Goal: Information Seeking & Learning: Learn about a topic

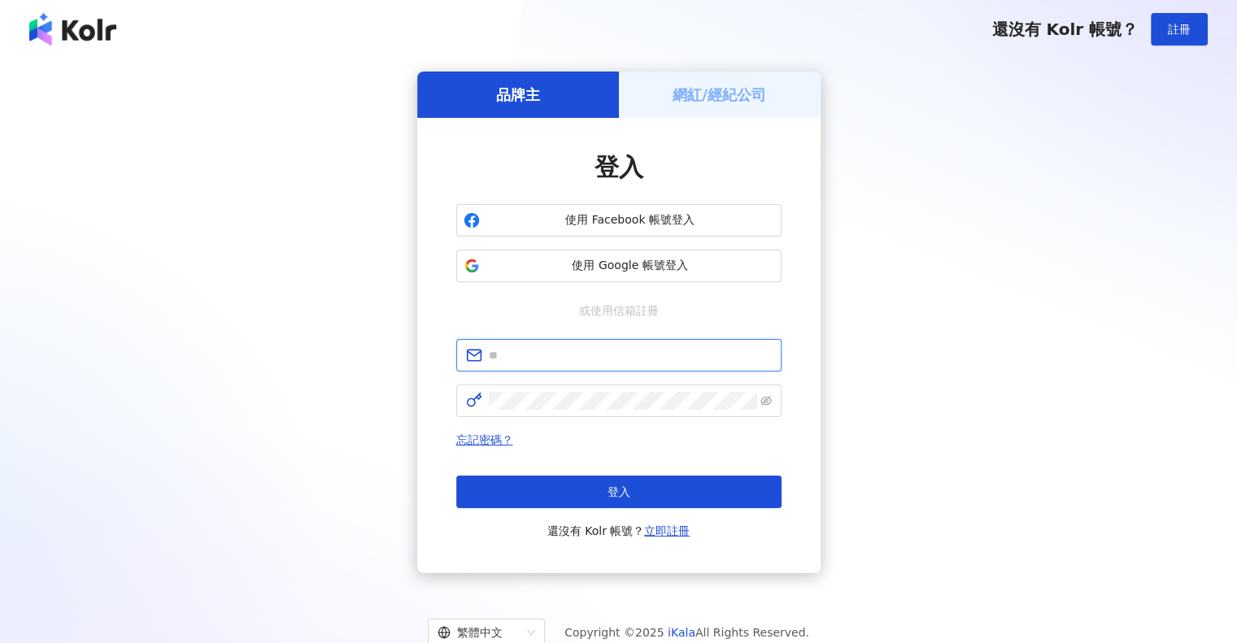
click at [598, 358] on input "text" at bounding box center [630, 355] width 283 height 18
type input "**********"
click at [572, 418] on div "**********" at bounding box center [618, 440] width 325 height 202
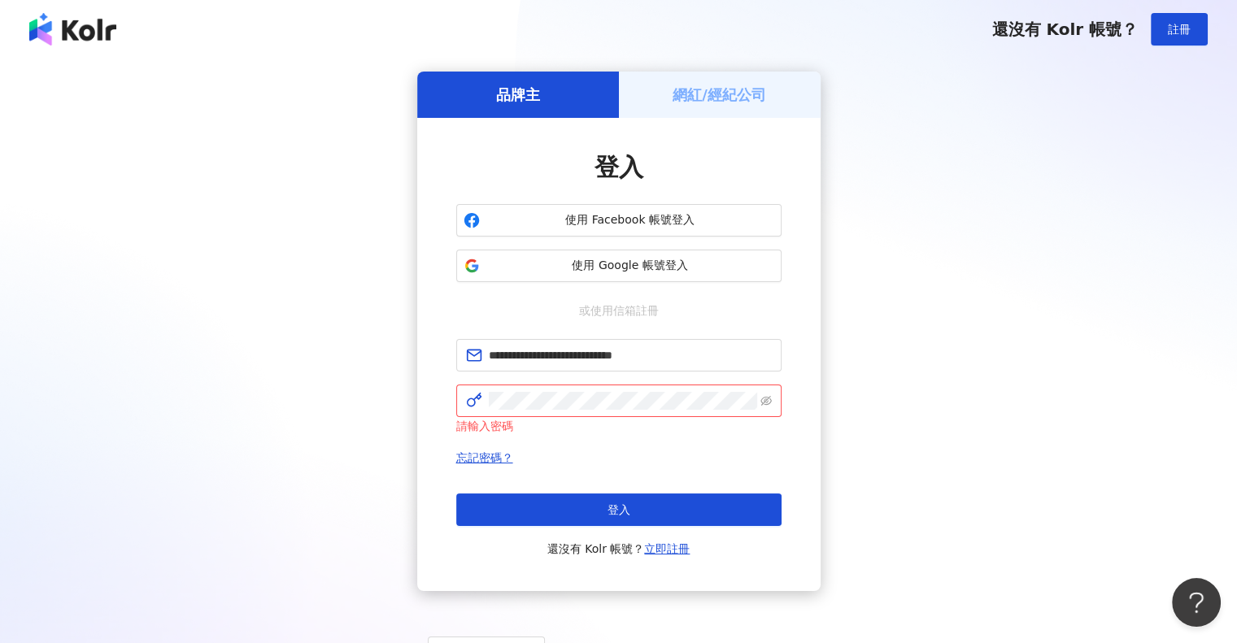
click at [1171, 350] on div "**********" at bounding box center [619, 332] width 1198 height 520
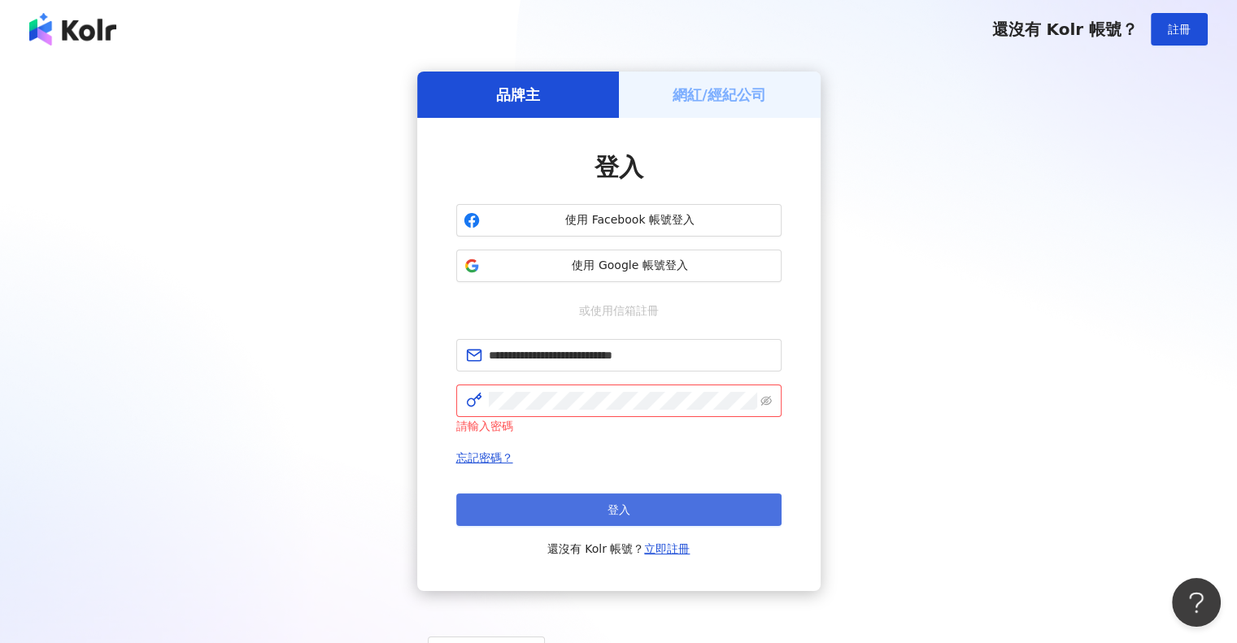
click at [618, 510] on span "登入" at bounding box center [618, 509] width 23 height 13
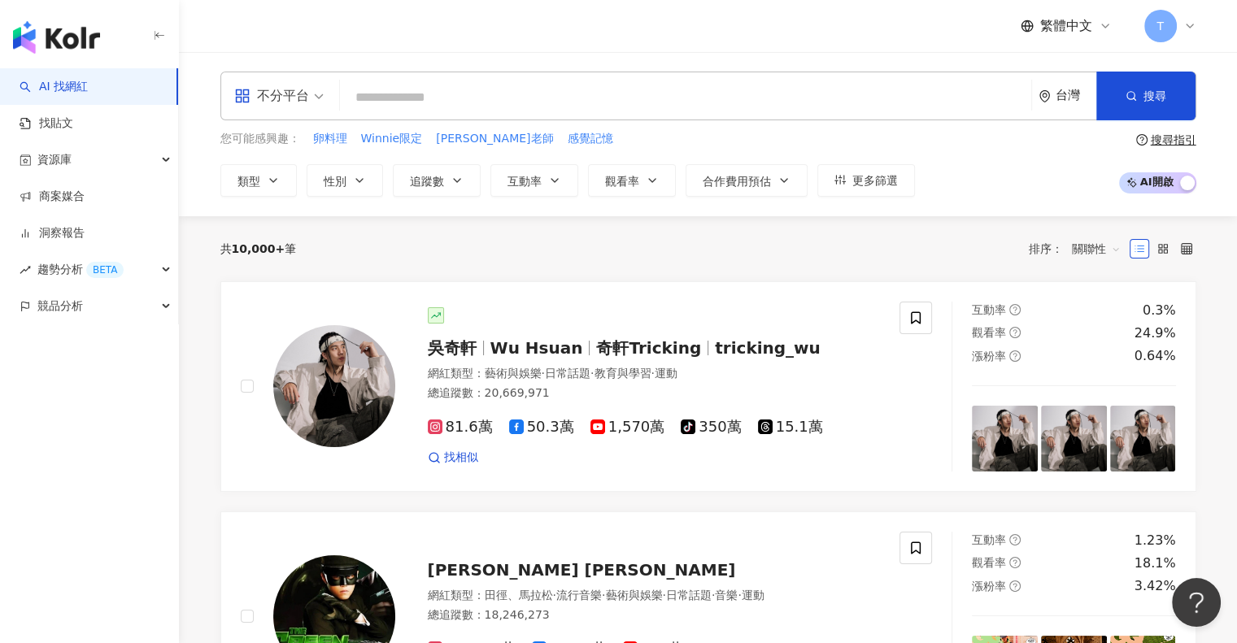
click at [629, 72] on div "不分平台 台灣 搜尋" at bounding box center [708, 96] width 976 height 49
click at [621, 90] on input "search" at bounding box center [685, 97] width 678 height 31
paste input "****"
type input "****"
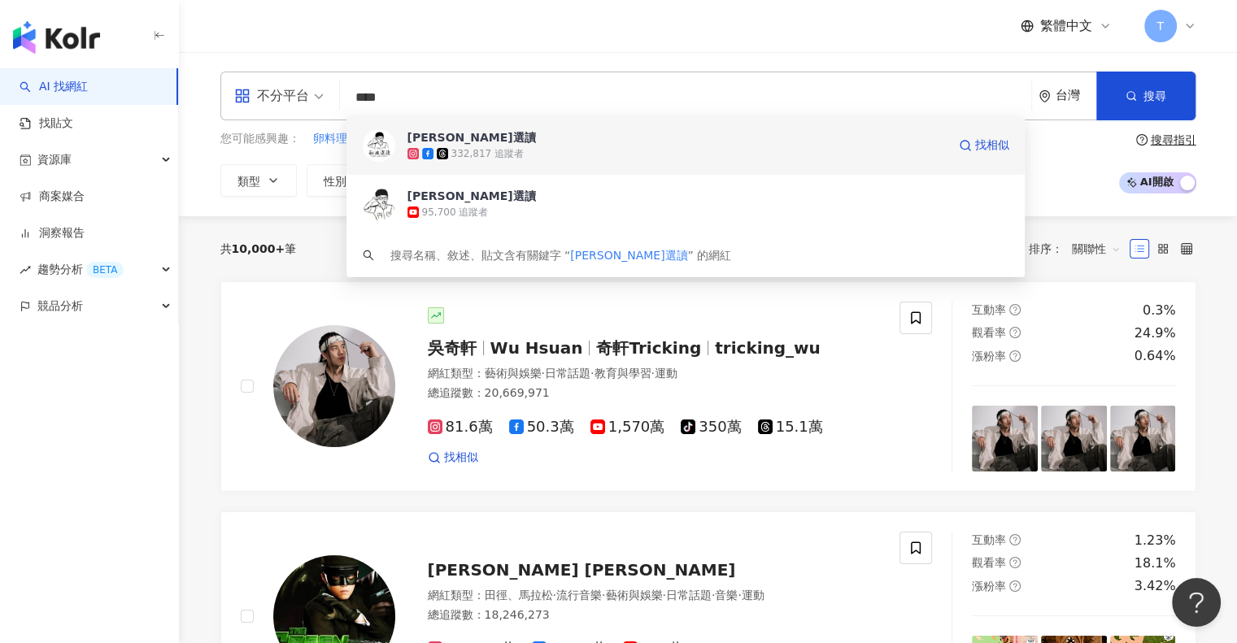
click at [592, 150] on div "332,817 追蹤者" at bounding box center [676, 154] width 539 height 16
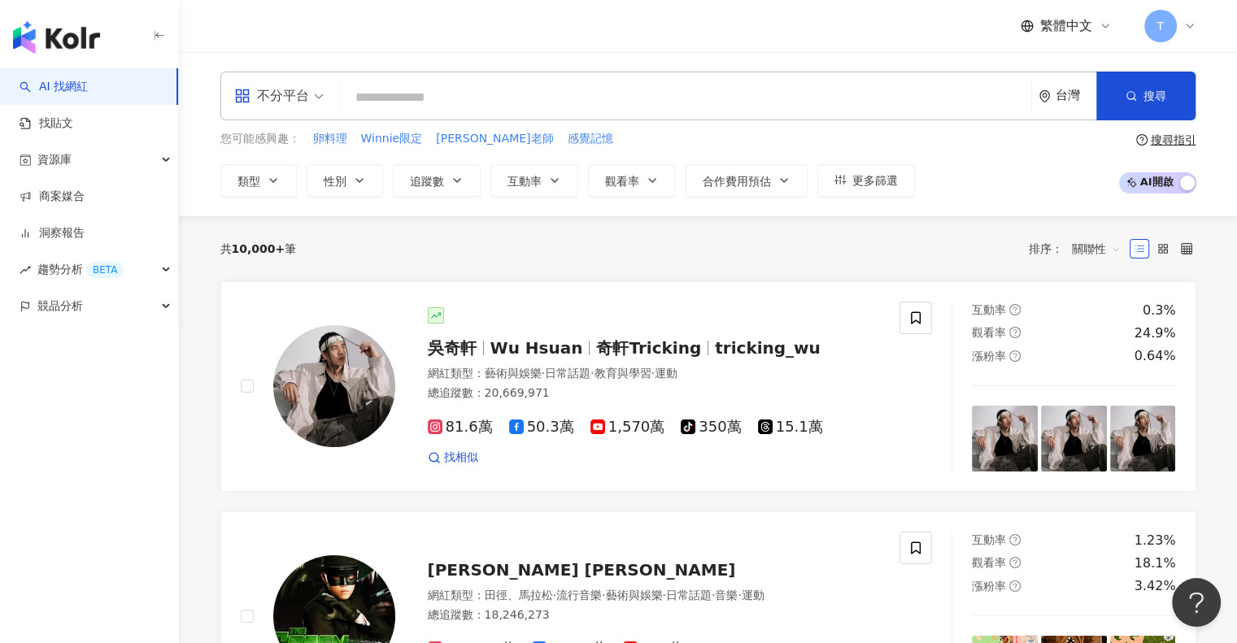
paste input "******"
type input "******"
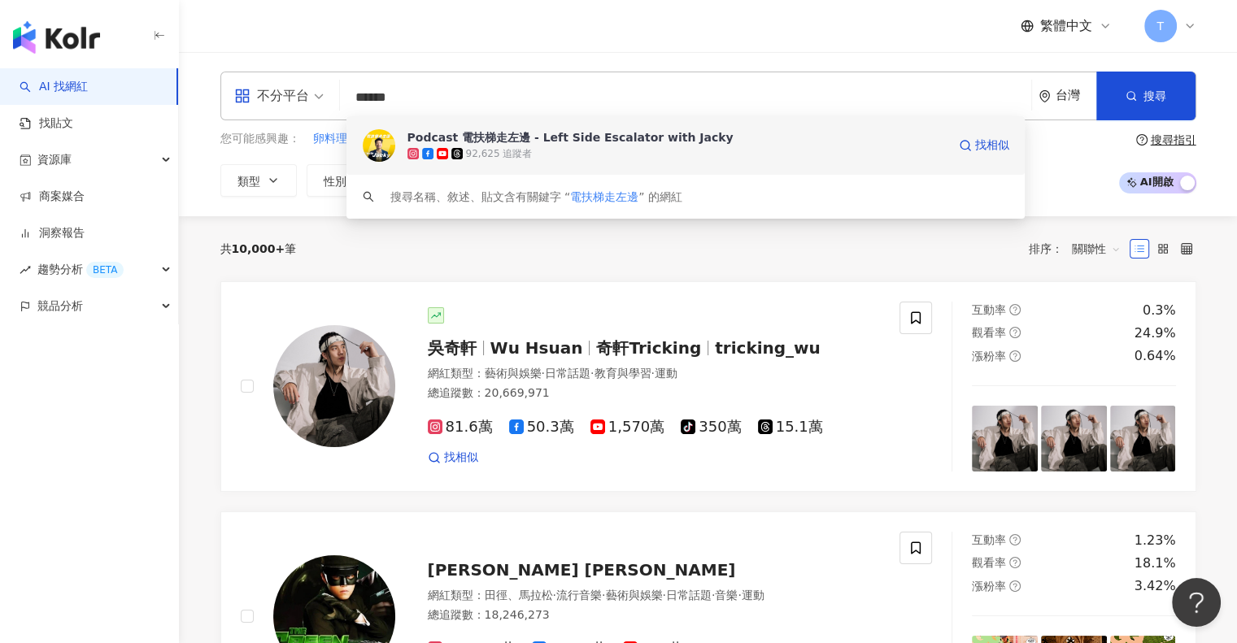
click at [543, 146] on div "92,625 追蹤者" at bounding box center [676, 154] width 539 height 16
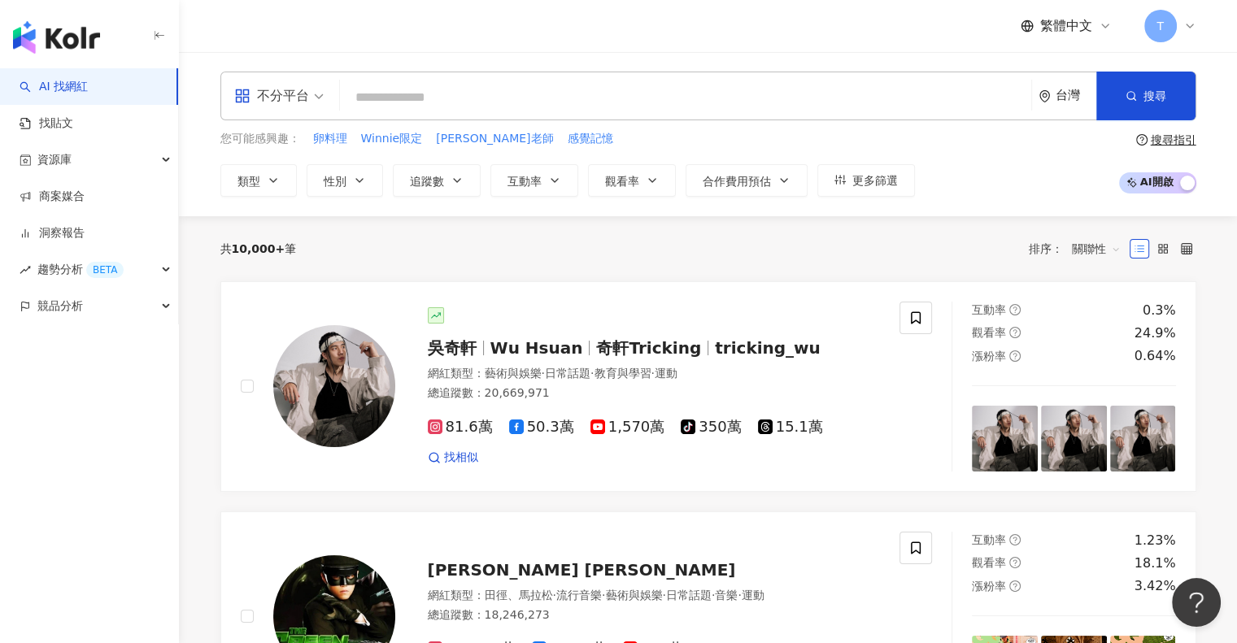
paste input "*******"
type input "*******"
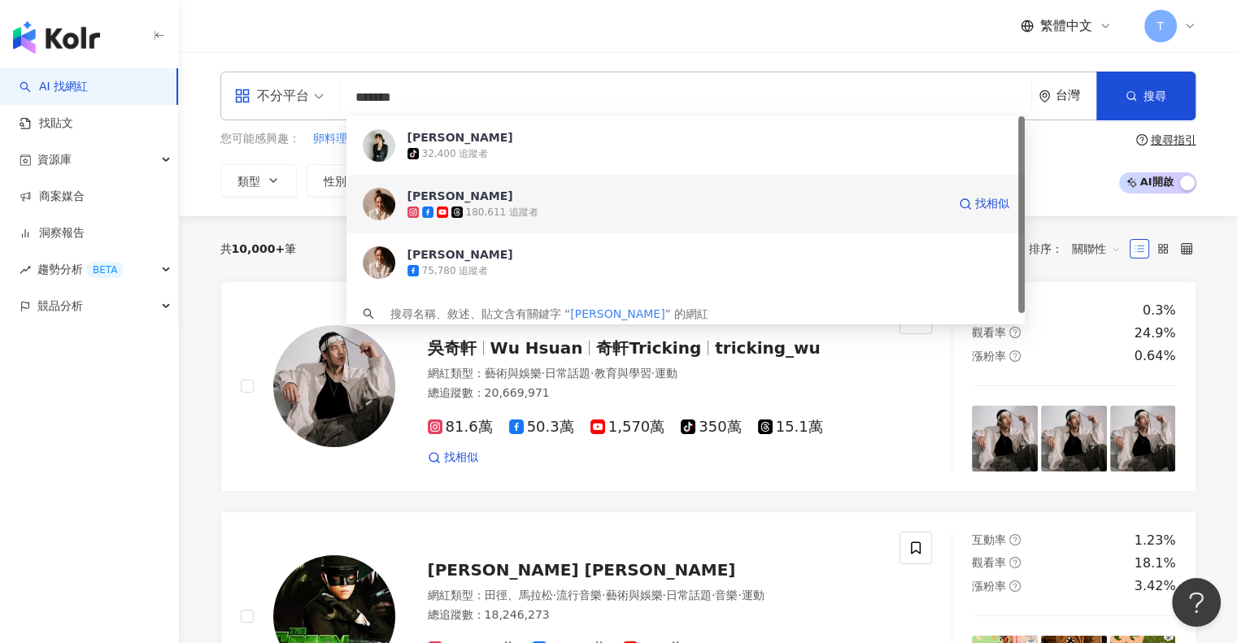
click at [488, 190] on span "[PERSON_NAME]" at bounding box center [676, 196] width 539 height 16
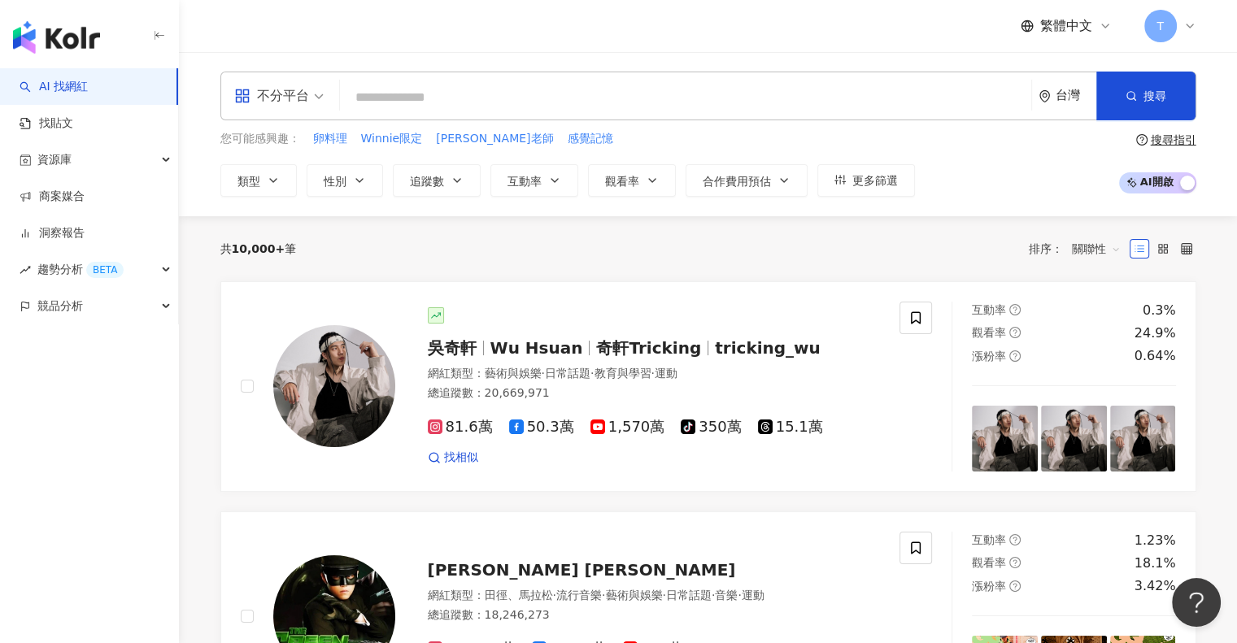
paste input "*******"
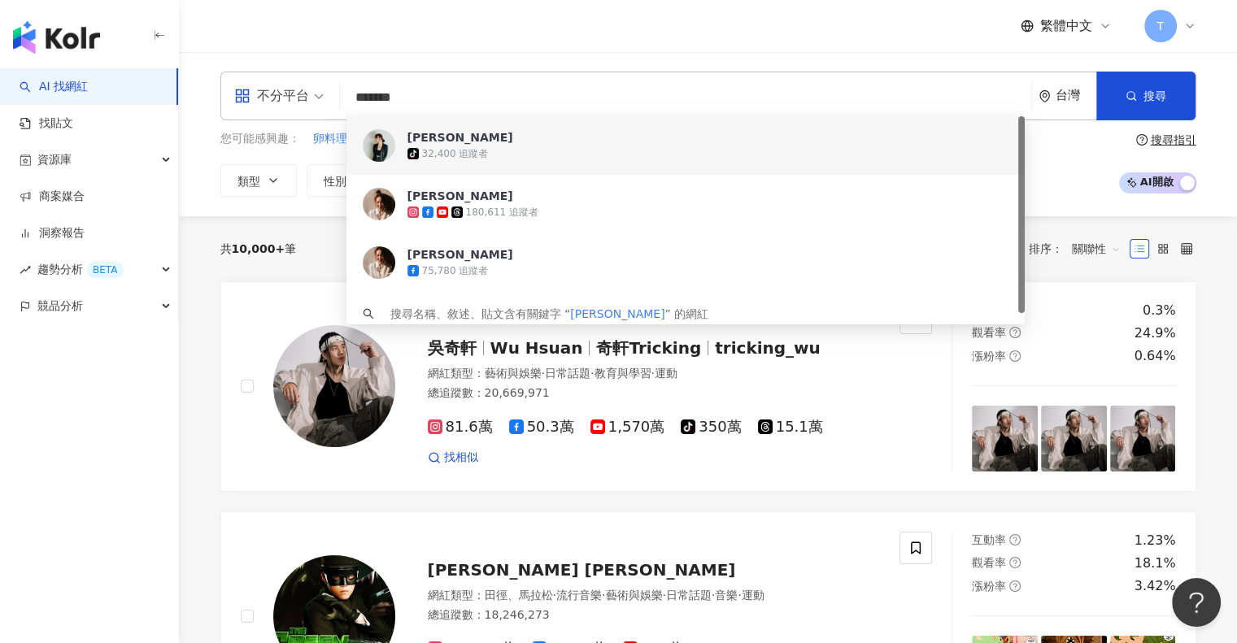
paste input "****"
drag, startPoint x: 488, startPoint y: 104, endPoint x: 194, endPoint y: 103, distance: 294.3
click at [194, 103] on div "**********" at bounding box center [708, 134] width 1041 height 125
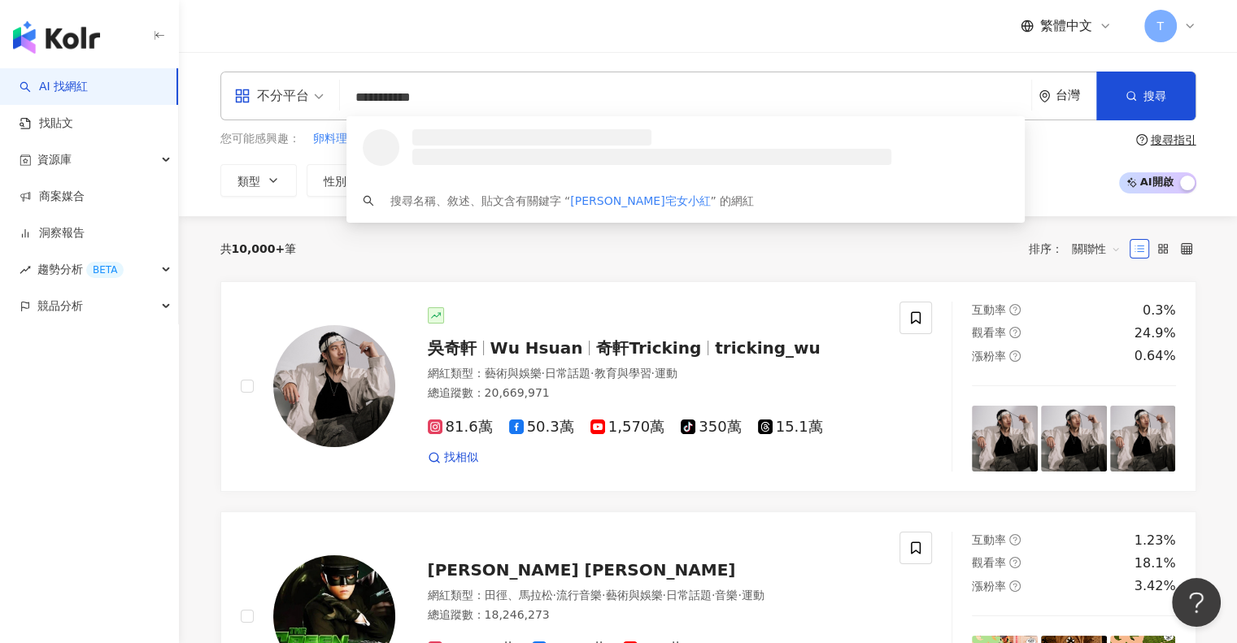
paste input "search"
type input "****"
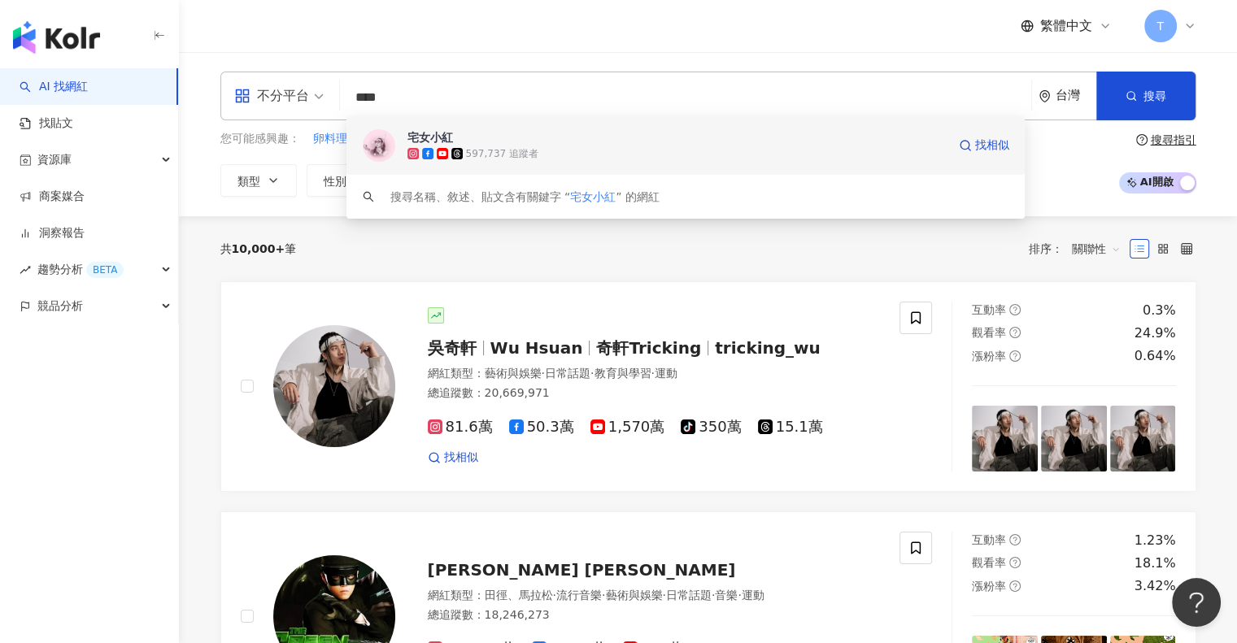
click at [450, 133] on div "宅女小紅" at bounding box center [430, 137] width 46 height 16
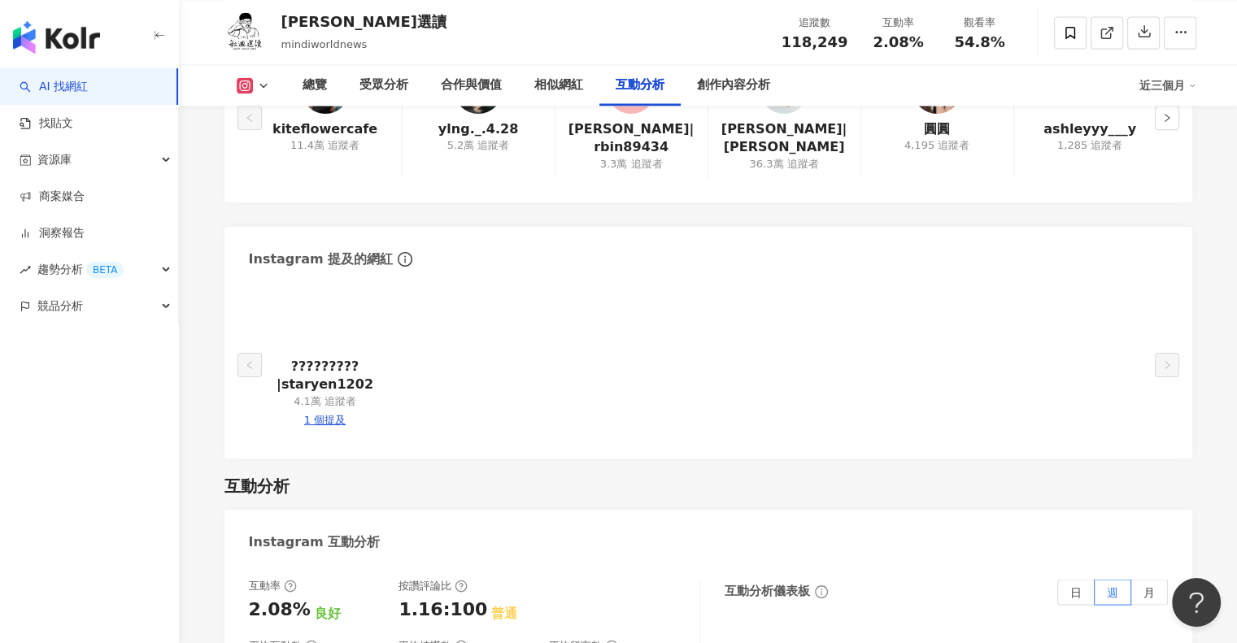
scroll to position [3659, 0]
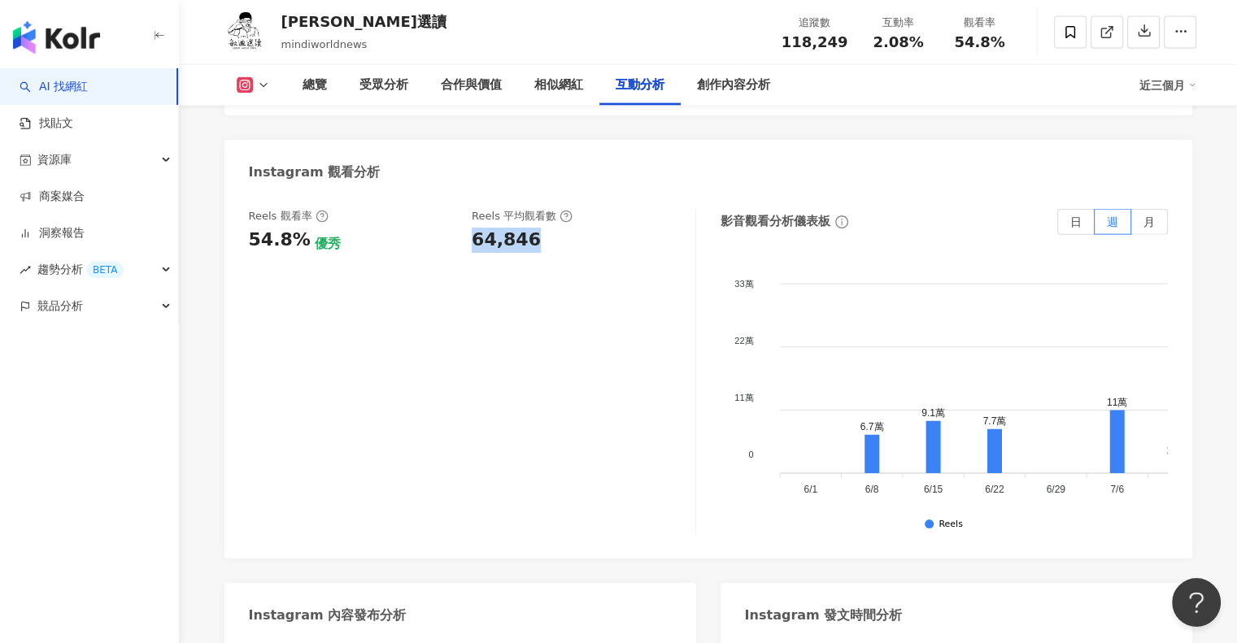
drag, startPoint x: 467, startPoint y: 280, endPoint x: 528, endPoint y: 280, distance: 61.0
click at [528, 253] on div "Reels 觀看率 54.8% 優秀 Reels 平均觀看數 64,846" at bounding box center [464, 231] width 430 height 44
click at [257, 84] on icon at bounding box center [263, 85] width 13 height 13
click at [662, 325] on div "Reels 觀看率 54.8% 優秀 Reels 平均觀看數 64,846" at bounding box center [472, 371] width 447 height 325
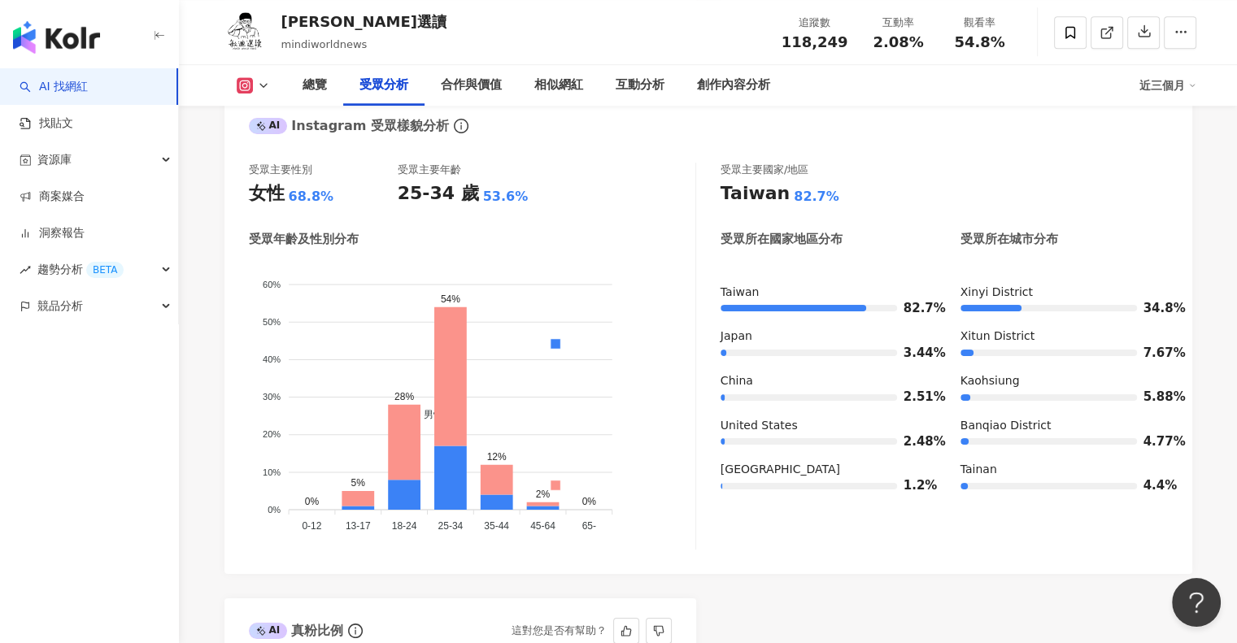
scroll to position [1382, 0]
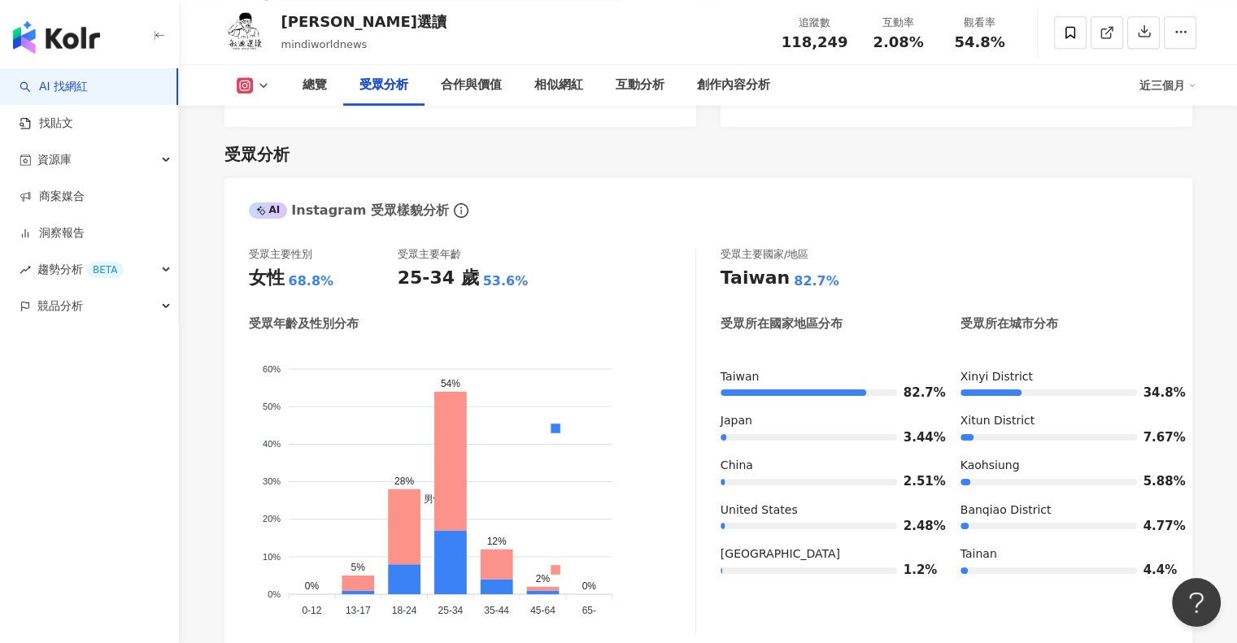
click at [253, 87] on button at bounding box center [253, 85] width 66 height 16
click at [263, 144] on button "Facebook" at bounding box center [278, 152] width 98 height 23
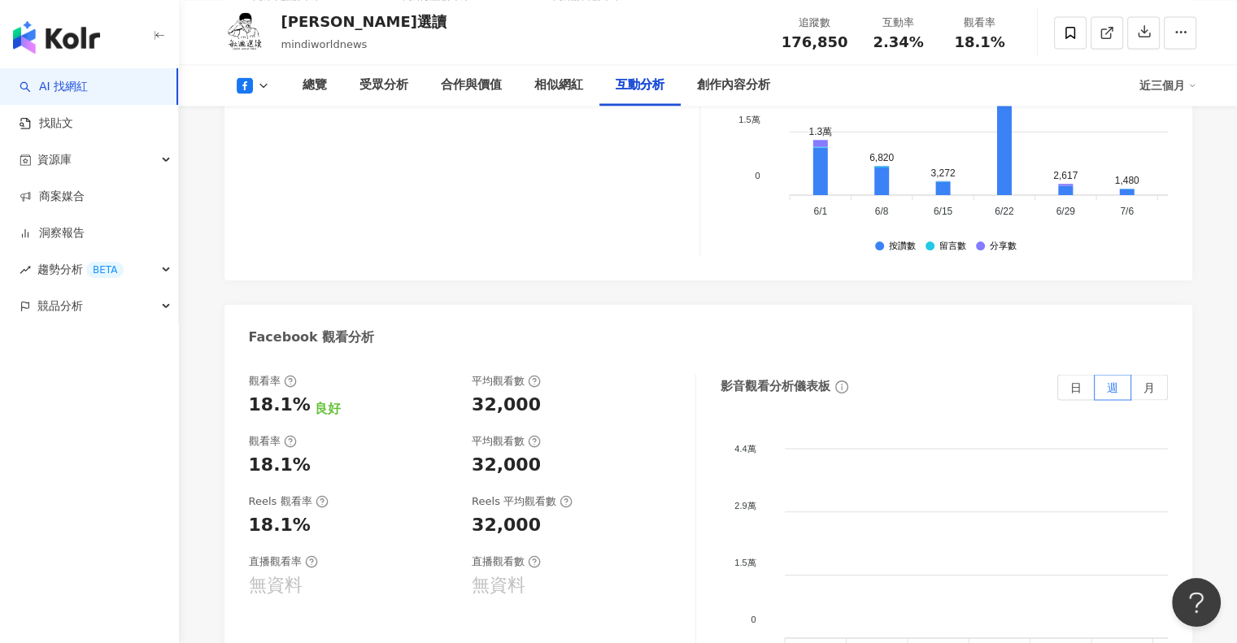
scroll to position [2664, 0]
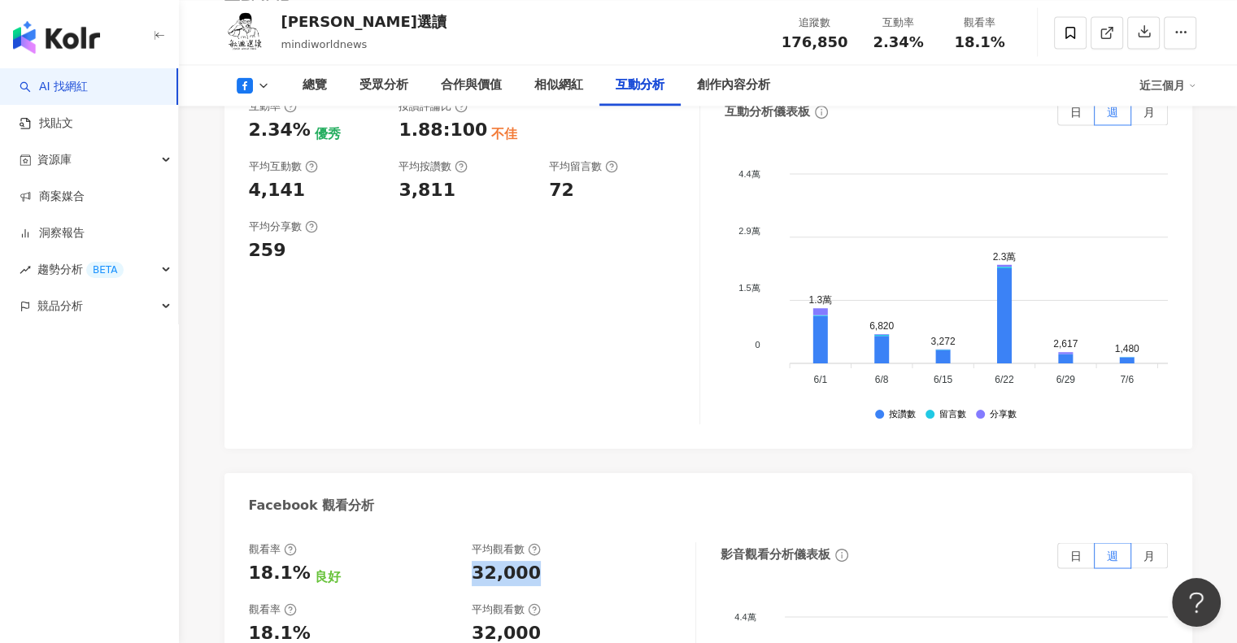
drag, startPoint x: 472, startPoint y: 573, endPoint x: 543, endPoint y: 574, distance: 71.6
click at [543, 574] on div "32,000" at bounding box center [575, 573] width 207 height 25
copy div "32,000"
click at [553, 315] on div "互動率 2.34% 優秀 按讚評論比 1.88:100 不佳 平均互動數 4,141 平均按讚數 3,811 平均留言數 72 平均分享數 259" at bounding box center [474, 261] width 451 height 325
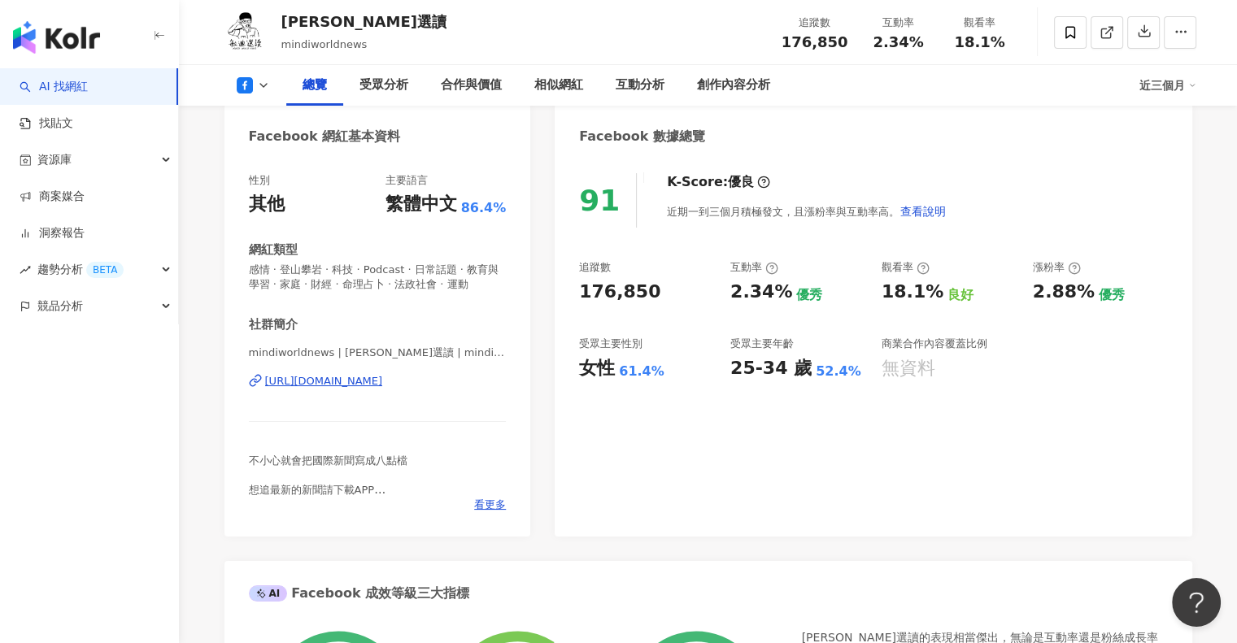
scroll to position [63, 0]
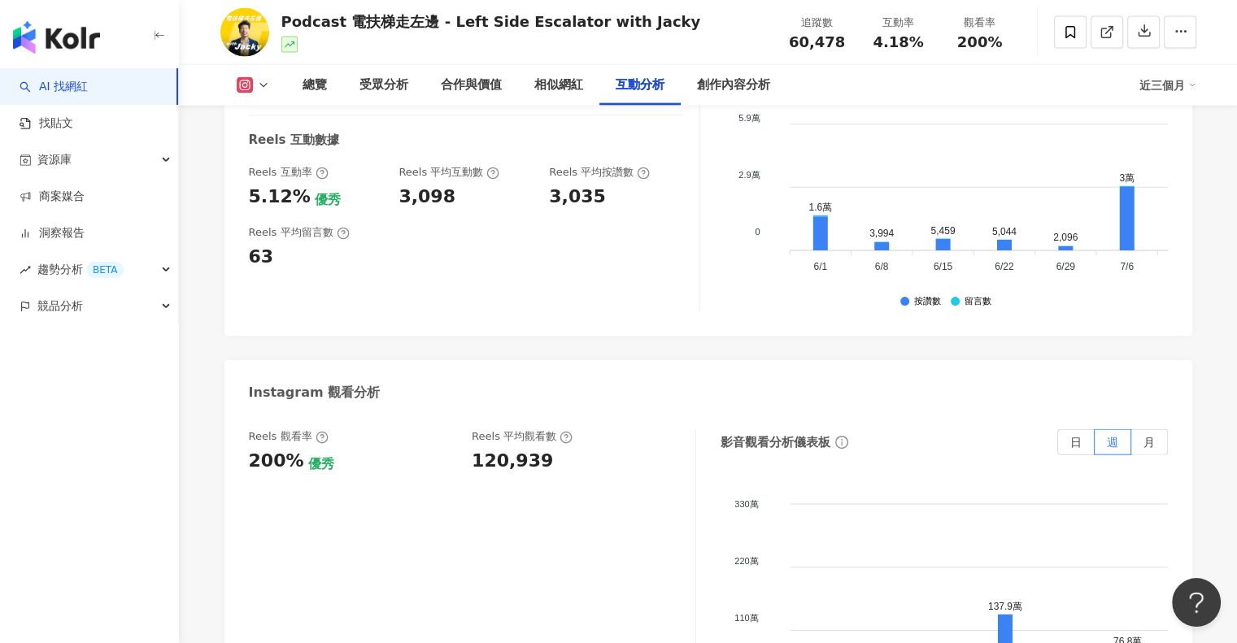
scroll to position [3659, 0]
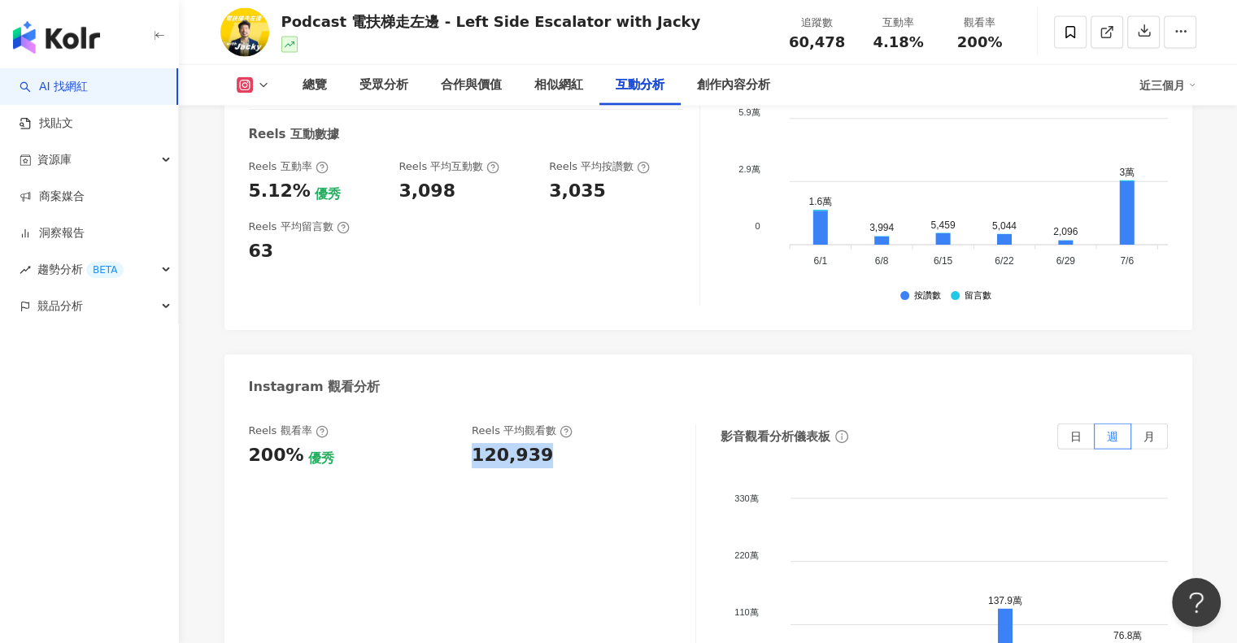
drag, startPoint x: 472, startPoint y: 458, endPoint x: 547, endPoint y: 456, distance: 75.6
click at [547, 456] on div "120,939" at bounding box center [575, 455] width 207 height 25
copy div "120,939"
click at [265, 89] on icon at bounding box center [263, 85] width 13 height 13
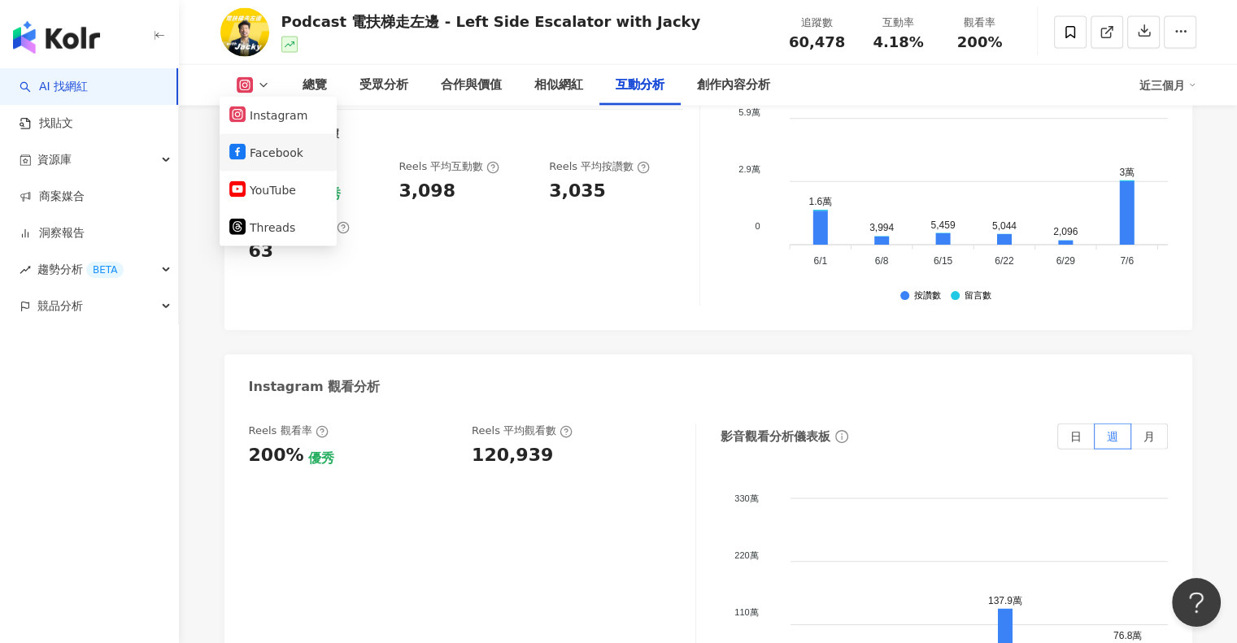
click at [263, 164] on li "Facebook" at bounding box center [278, 152] width 117 height 37
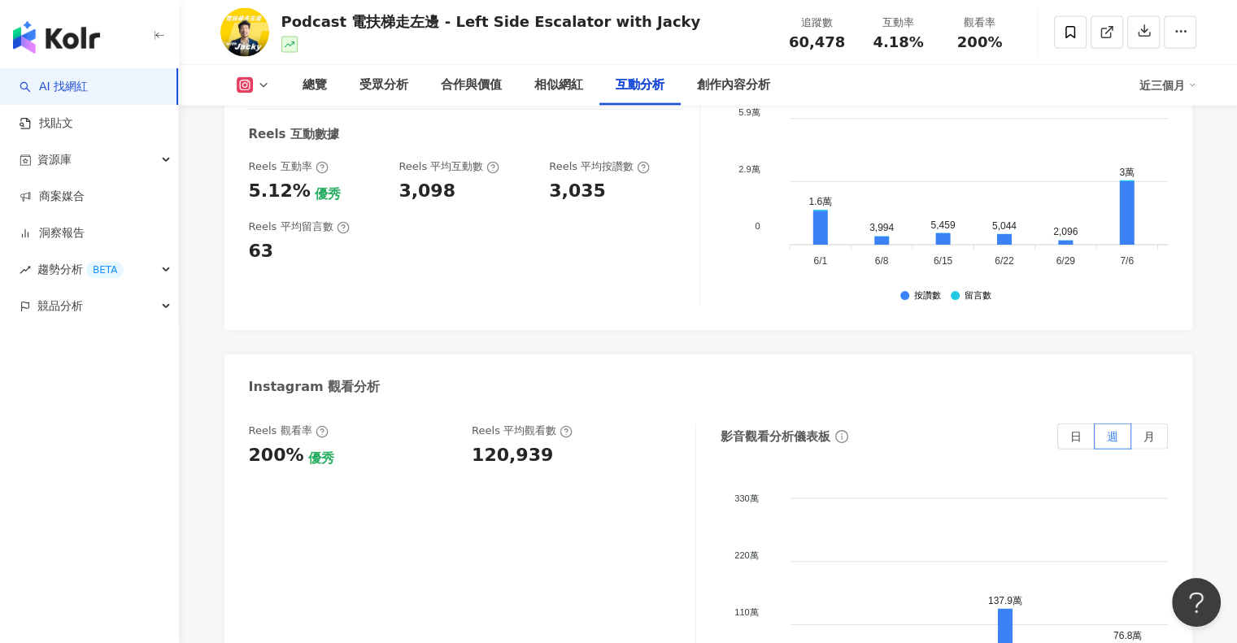
click at [261, 83] on icon at bounding box center [263, 85] width 13 height 13
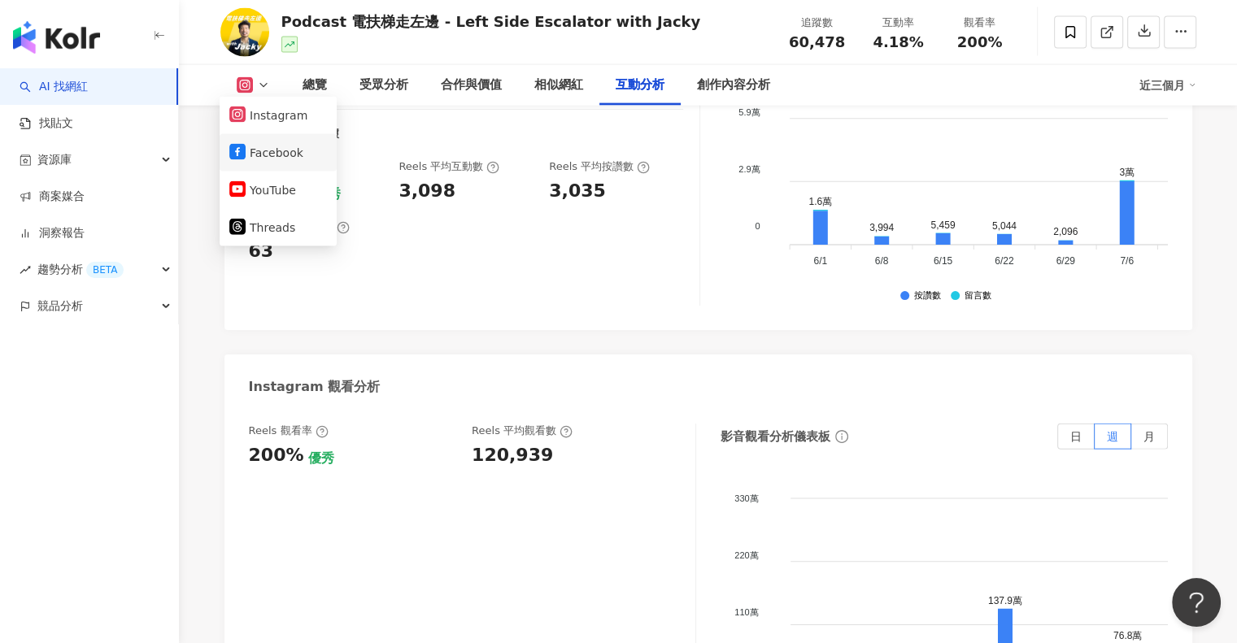
click at [279, 143] on button "Facebook" at bounding box center [278, 152] width 98 height 23
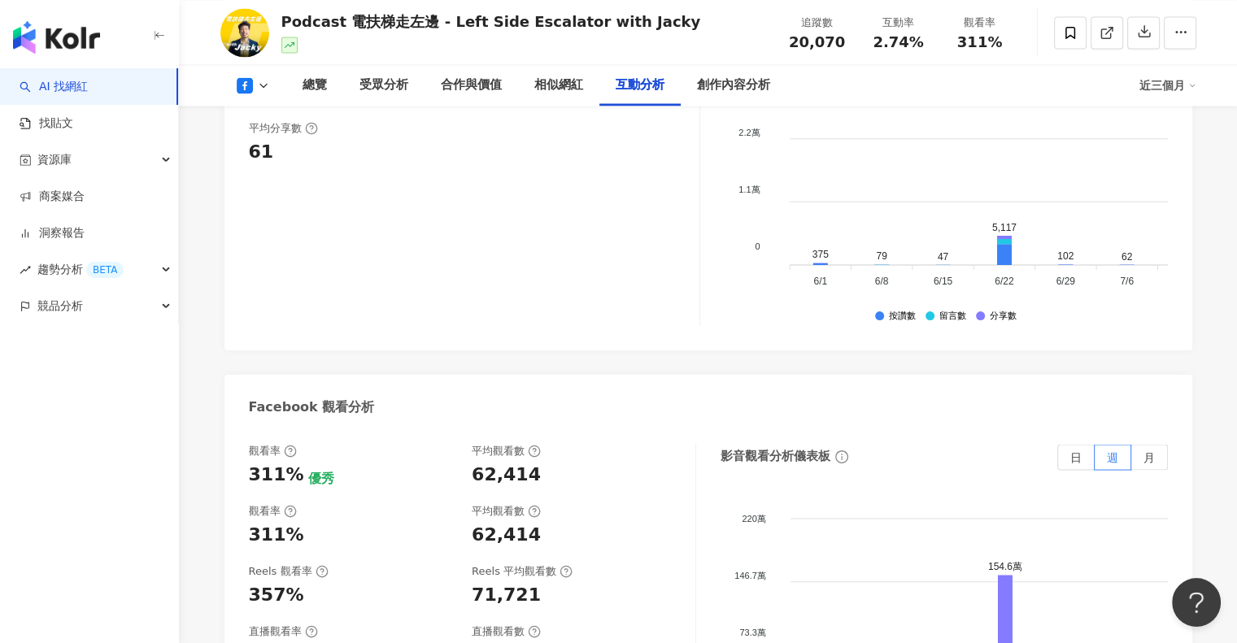
scroll to position [3019, 0]
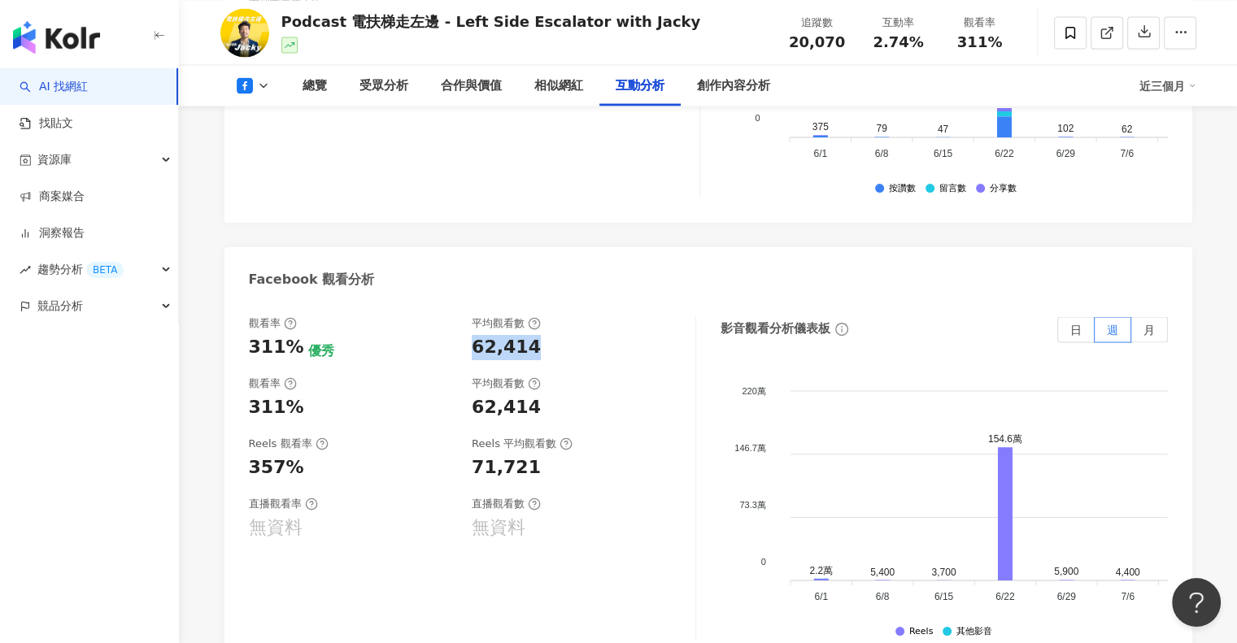
drag, startPoint x: 468, startPoint y: 333, endPoint x: 533, endPoint y: 333, distance: 64.2
click at [533, 333] on div "觀看率 311% 優秀 平均觀看數 62,414" at bounding box center [464, 338] width 430 height 44
copy div "62,414"
drag, startPoint x: 475, startPoint y: 448, endPoint x: 528, endPoint y: 446, distance: 53.7
click at [528, 455] on div "71,721" at bounding box center [506, 467] width 69 height 25
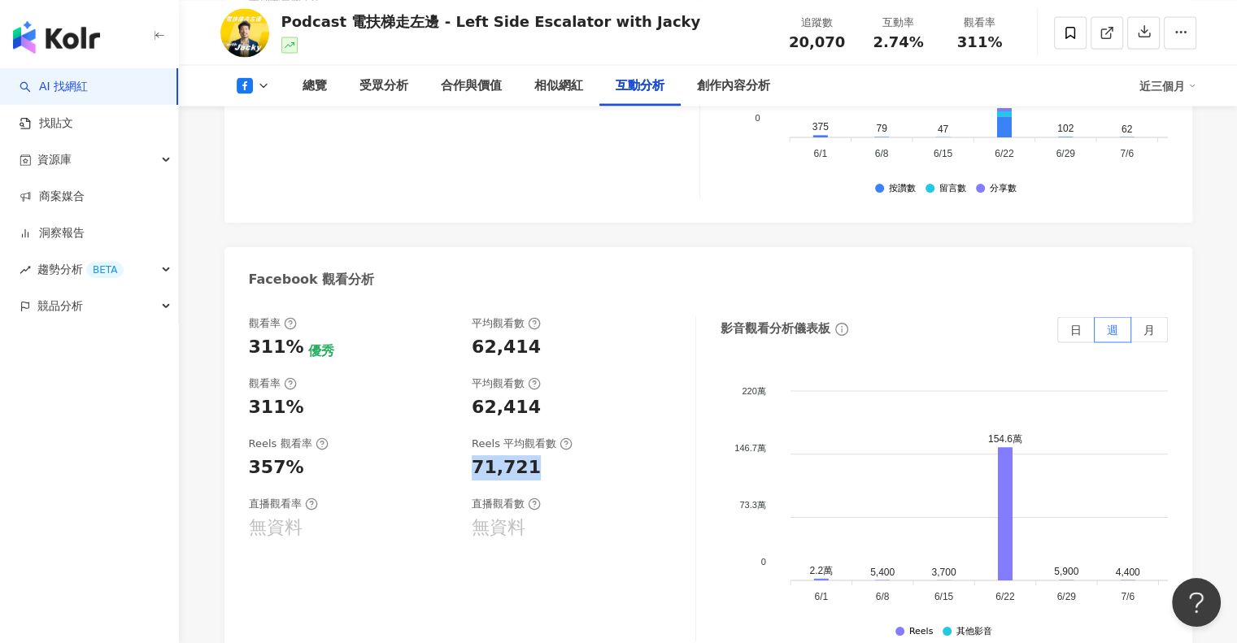
copy div "71,721"
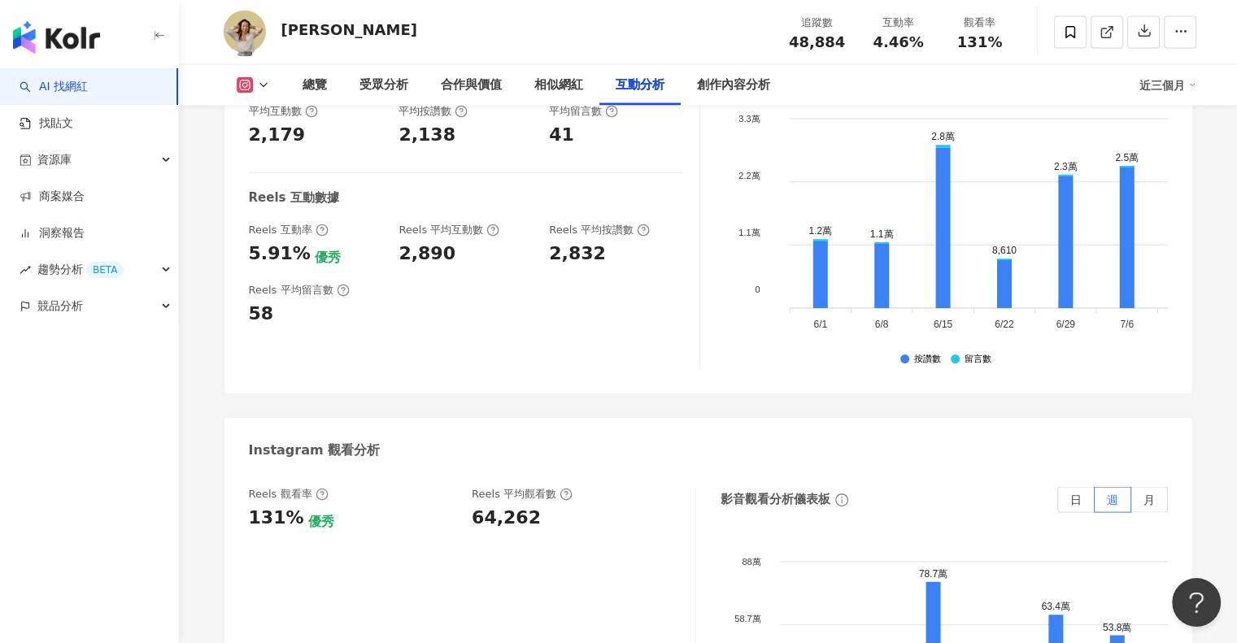
scroll to position [3171, 0]
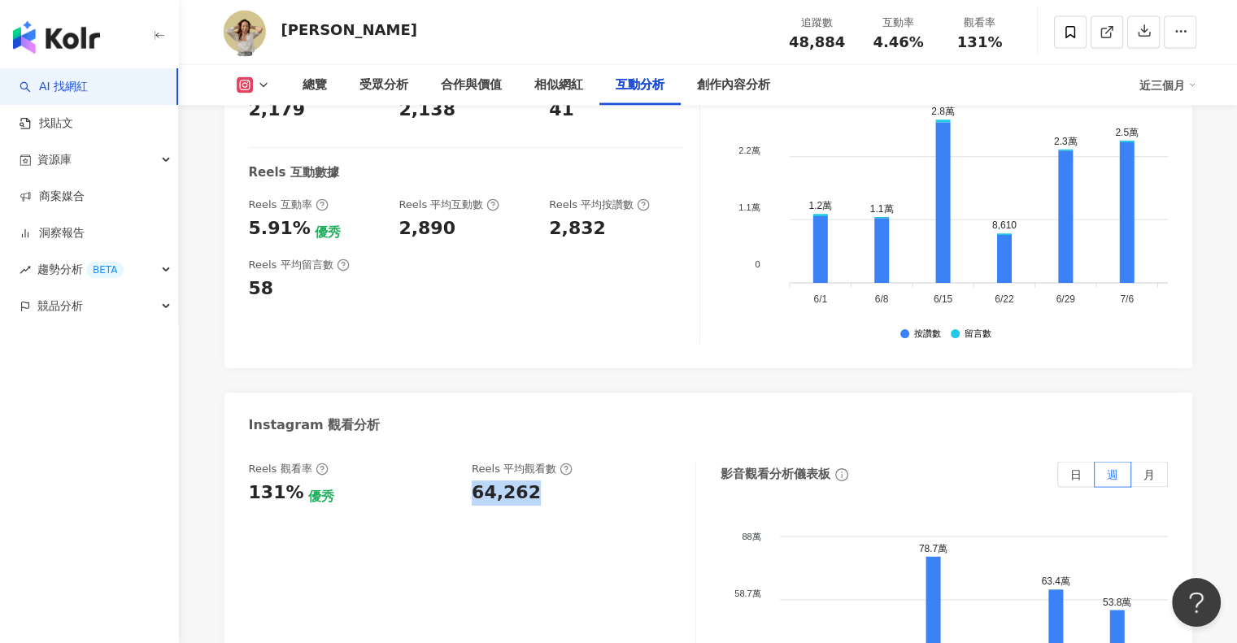
drag, startPoint x: 466, startPoint y: 505, endPoint x: 540, endPoint y: 506, distance: 74.0
click at [540, 506] on div "Reels 觀看率 131% 優秀 [PERSON_NAME] 平均觀看數 64,262" at bounding box center [464, 484] width 430 height 44
copy div "64,262"
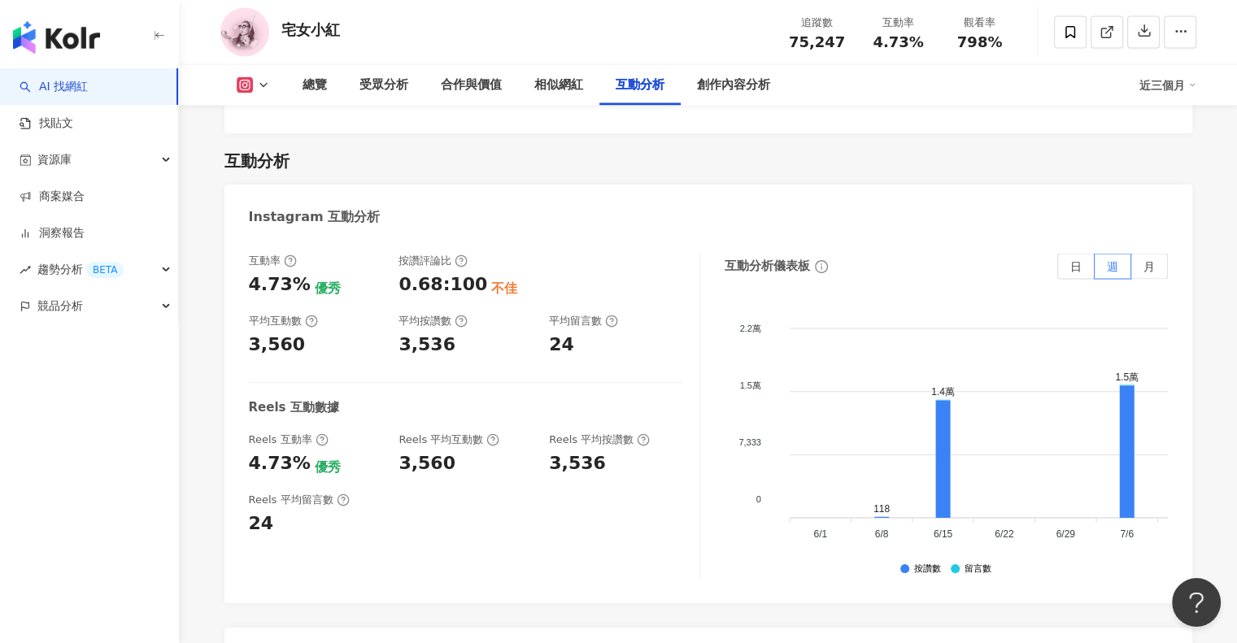
scroll to position [3659, 0]
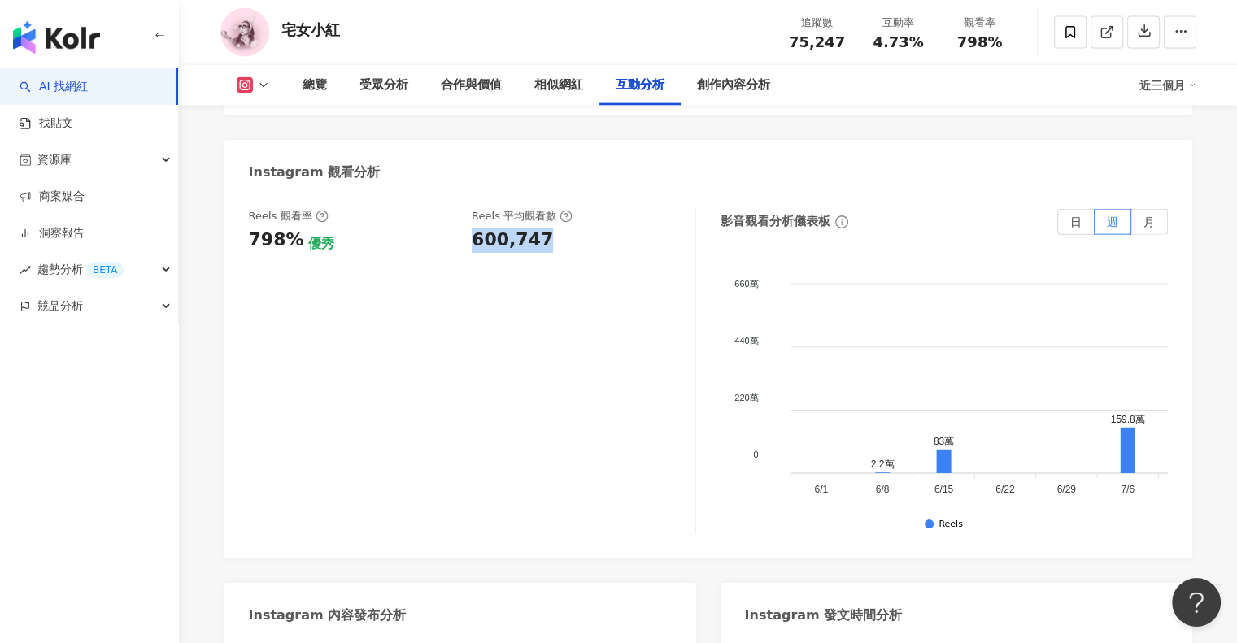
drag, startPoint x: 474, startPoint y: 225, endPoint x: 550, endPoint y: 227, distance: 75.6
click at [550, 228] on div "600,747" at bounding box center [575, 240] width 207 height 25
copy div "600,747"
click at [264, 87] on icon at bounding box center [263, 85] width 13 height 13
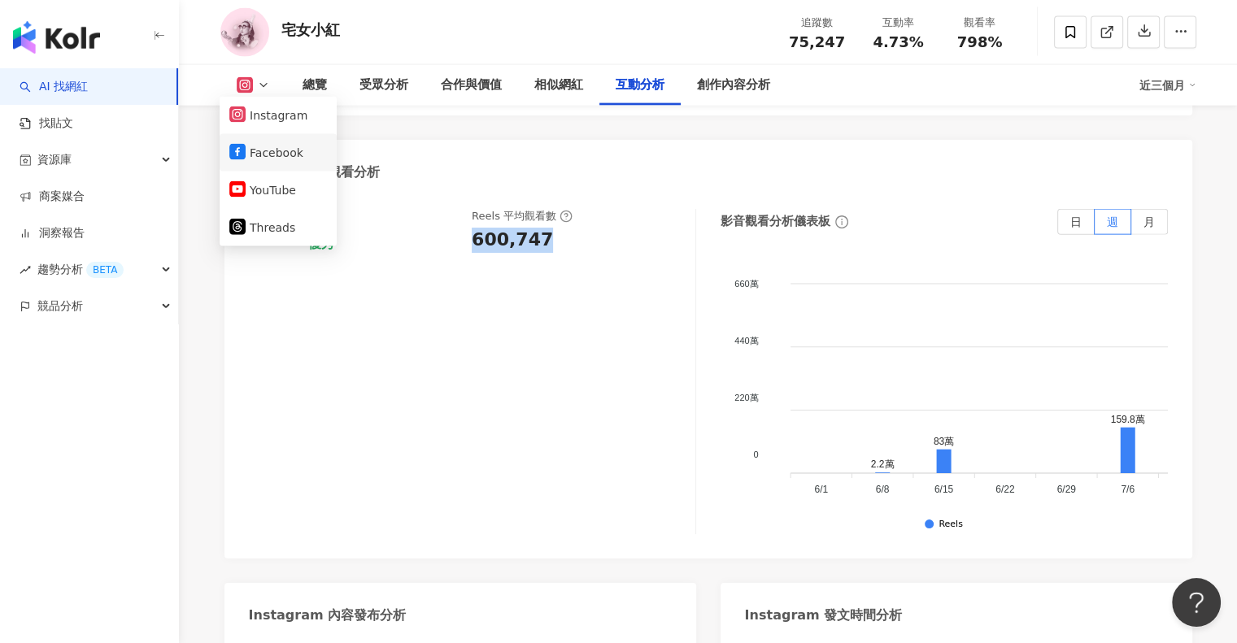
click at [270, 152] on button "Facebook" at bounding box center [278, 152] width 98 height 23
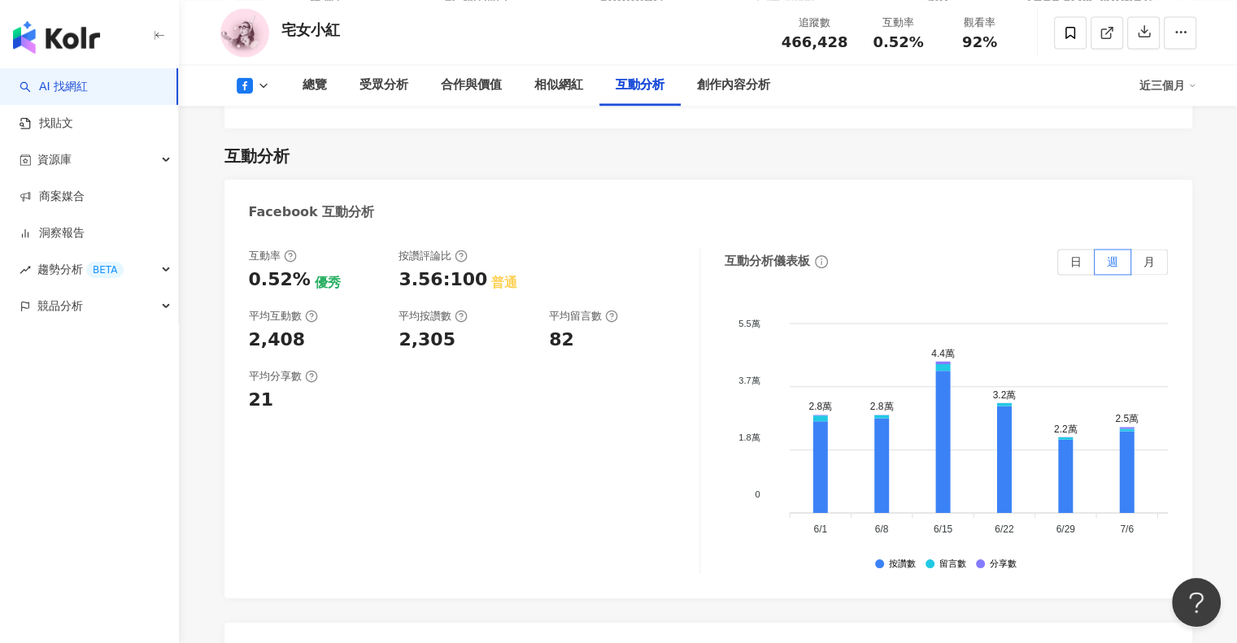
scroll to position [2994, 0]
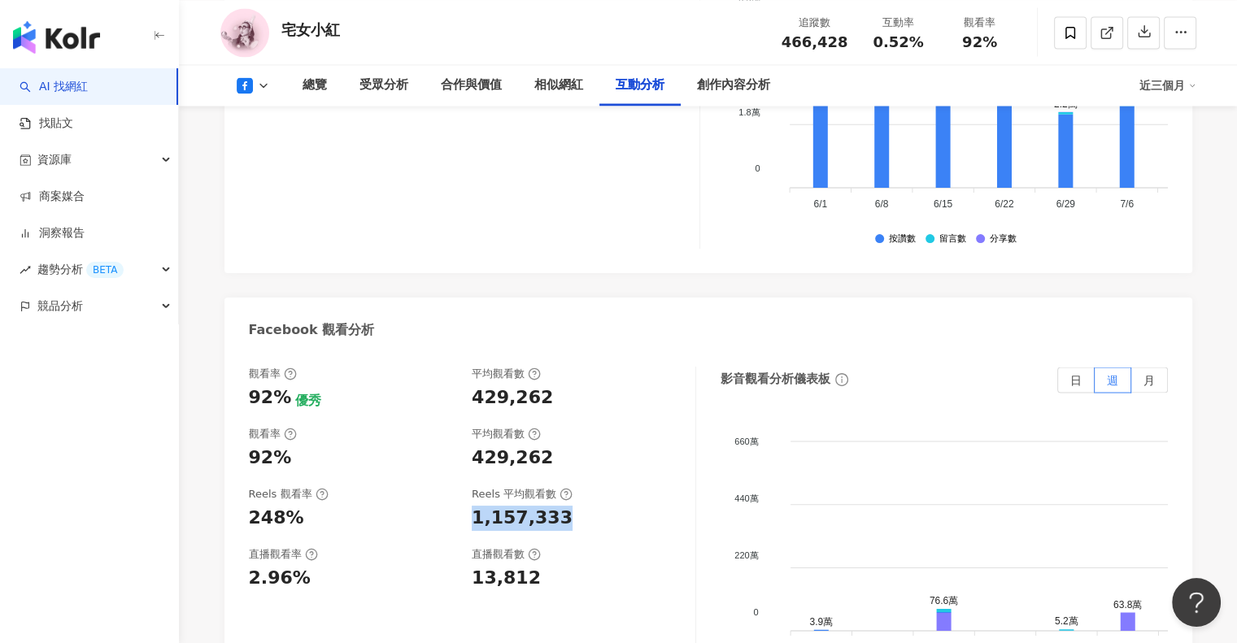
drag, startPoint x: 466, startPoint y: 422, endPoint x: 566, endPoint y: 425, distance: 100.1
click at [566, 487] on div "Reels 觀看率 248% Reels 平均觀看數 1,157,333" at bounding box center [464, 509] width 430 height 44
copy div "1,157,333"
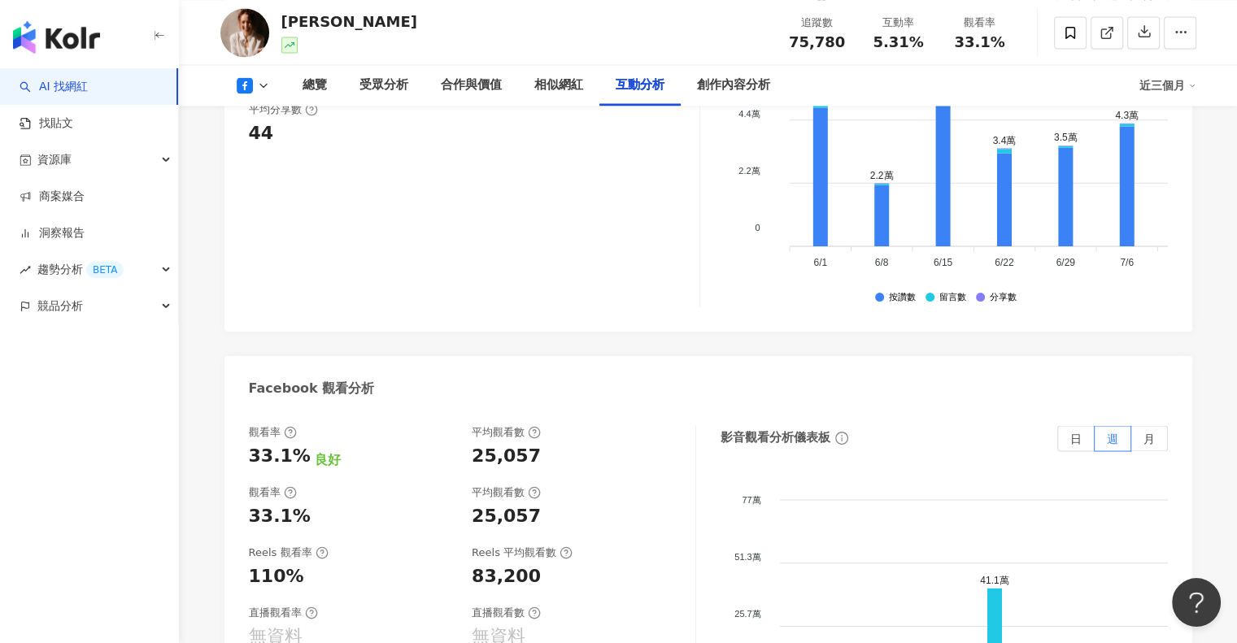
scroll to position [2764, 0]
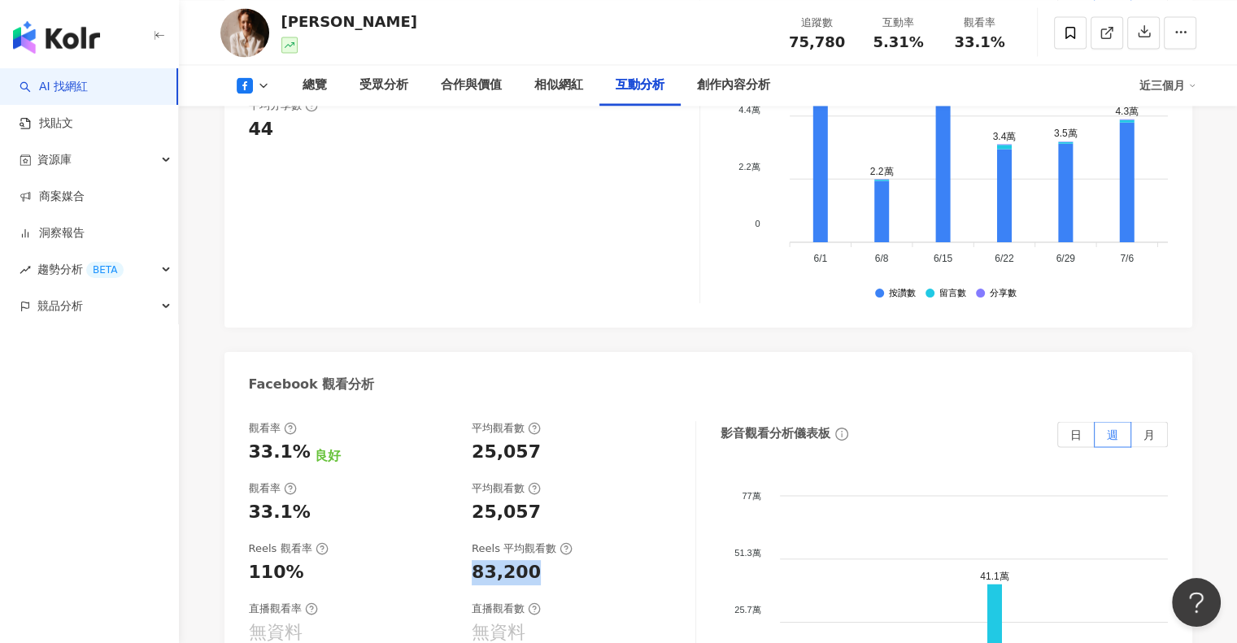
drag, startPoint x: 472, startPoint y: 485, endPoint x: 553, endPoint y: 487, distance: 81.3
click at [553, 560] on div "83,200" at bounding box center [575, 572] width 207 height 25
copy div "83,200"
